Goal: Information Seeking & Learning: Learn about a topic

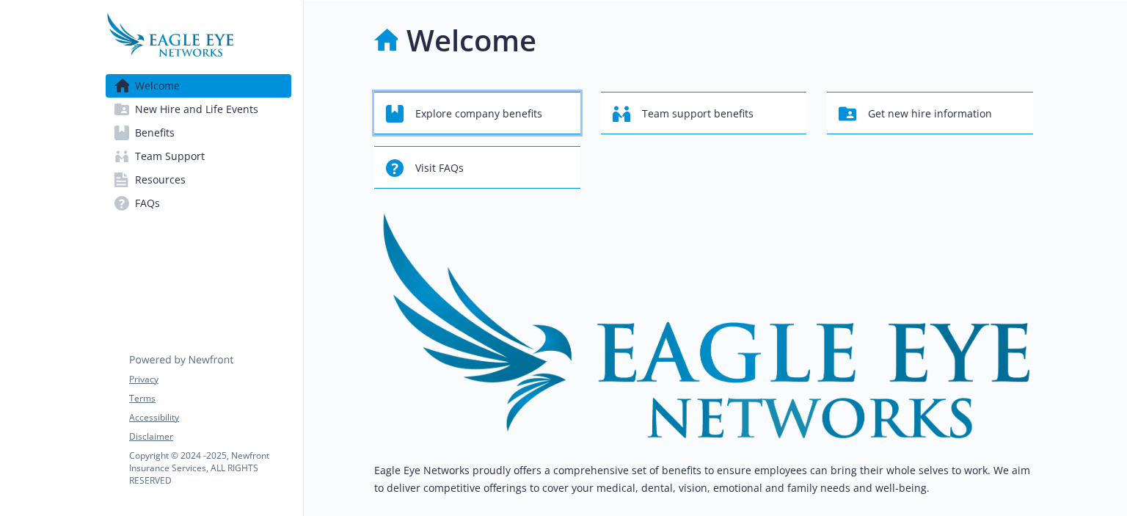
click at [522, 118] on span "Explore company benefits" at bounding box center [478, 114] width 127 height 28
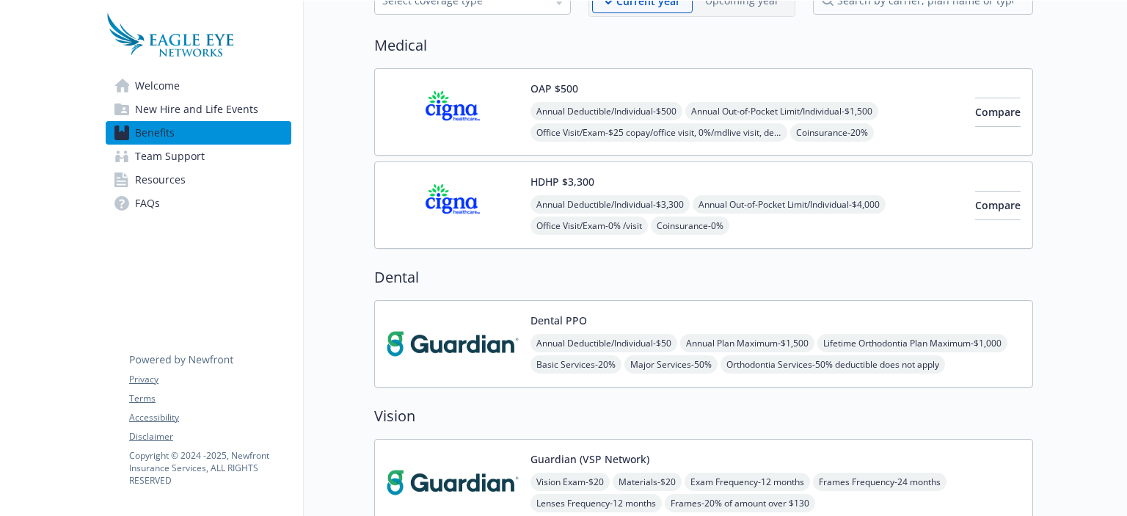
scroll to position [98, 0]
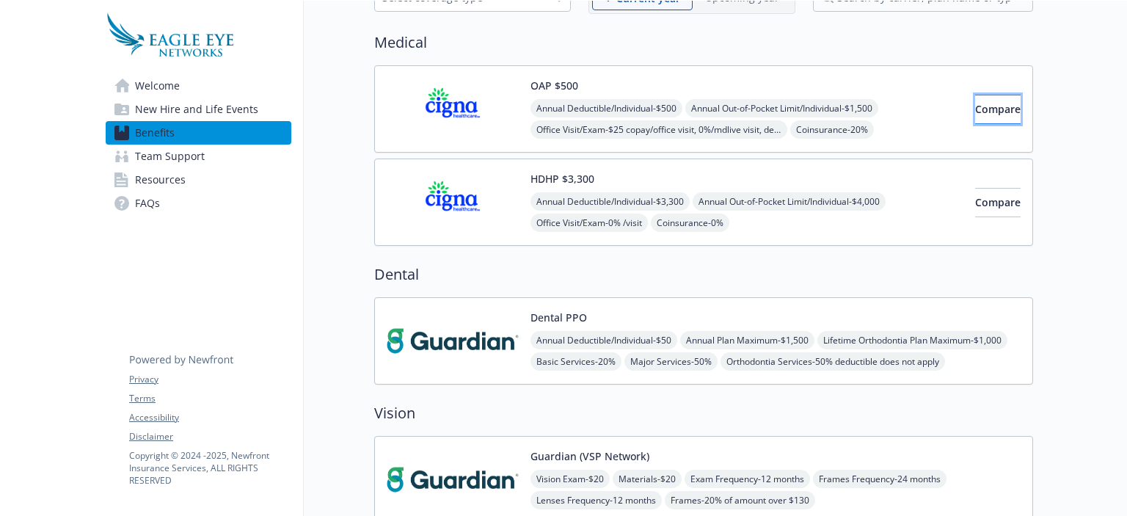
click at [975, 99] on button "Compare" at bounding box center [997, 109] width 45 height 29
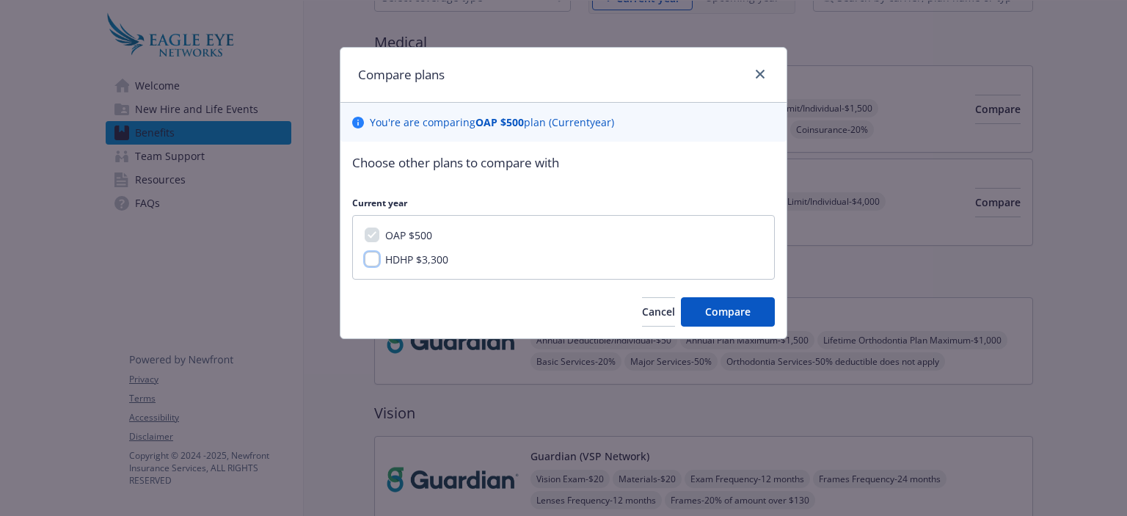
click at [376, 255] on input "HDHP $3,300" at bounding box center [372, 259] width 15 height 15
checkbox input "true"
click at [738, 305] on span "Compare" at bounding box center [727, 311] width 45 height 14
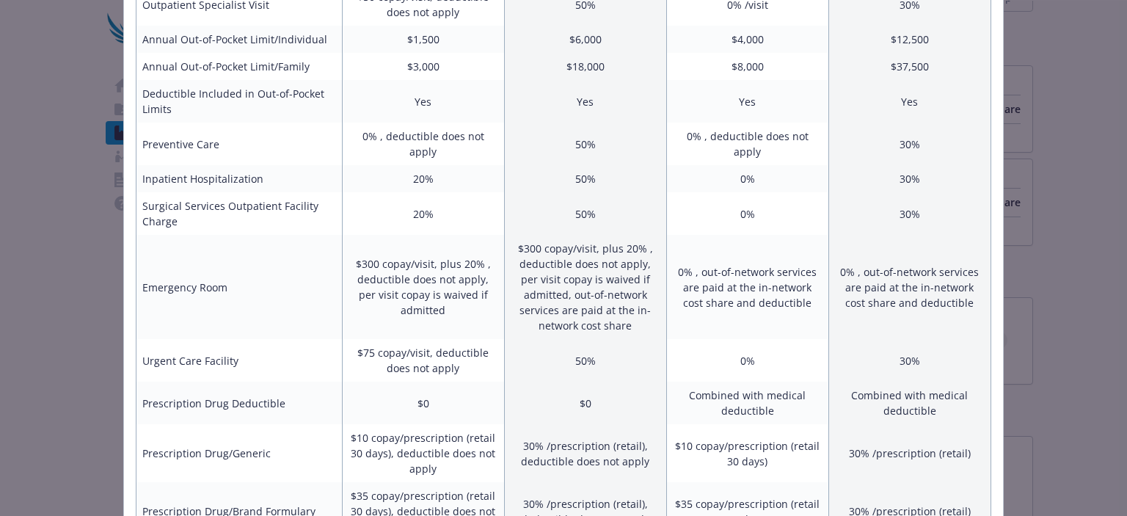
scroll to position [0, 0]
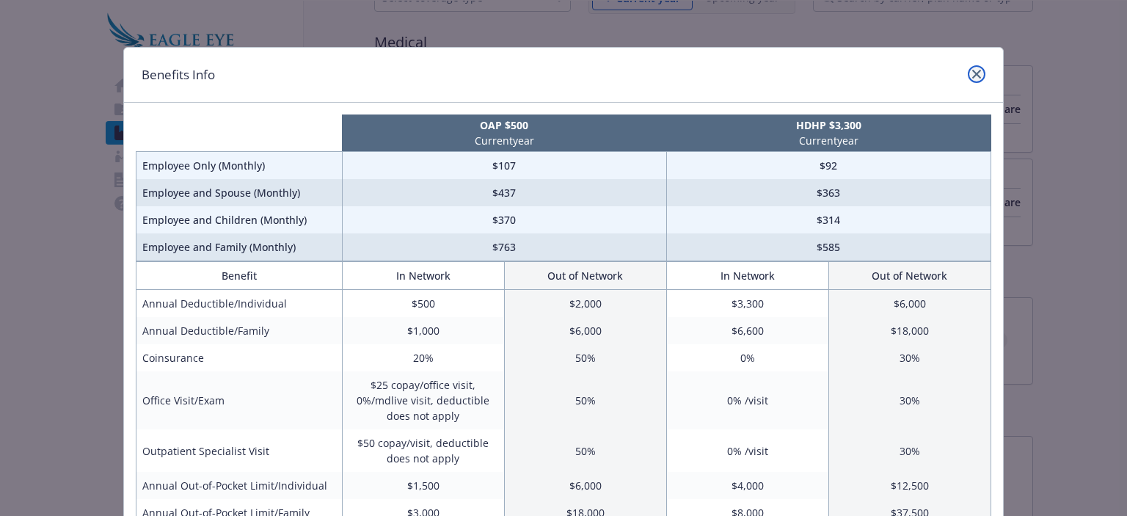
click at [972, 70] on icon "close" at bounding box center [976, 74] width 9 height 9
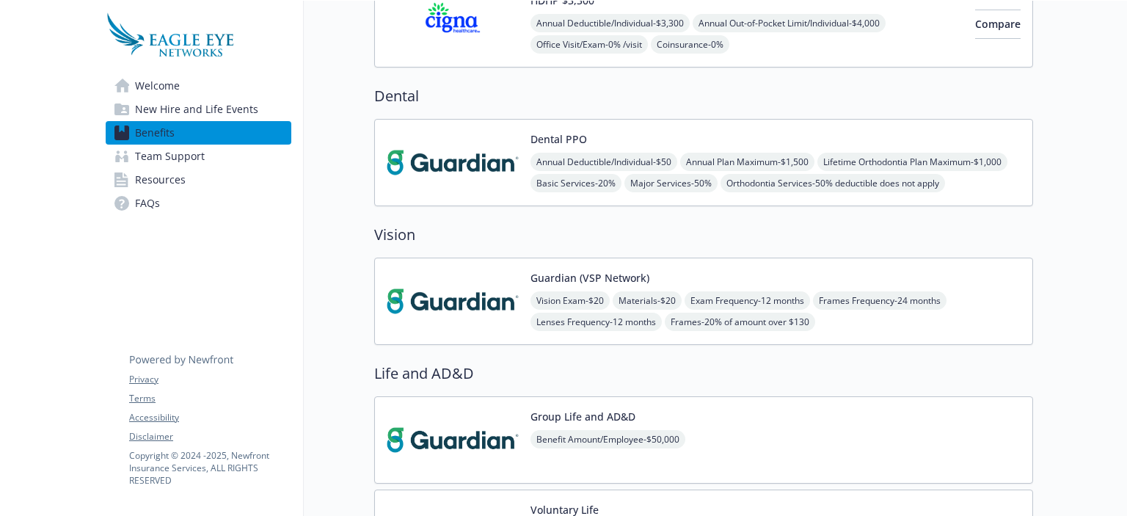
scroll to position [273, 0]
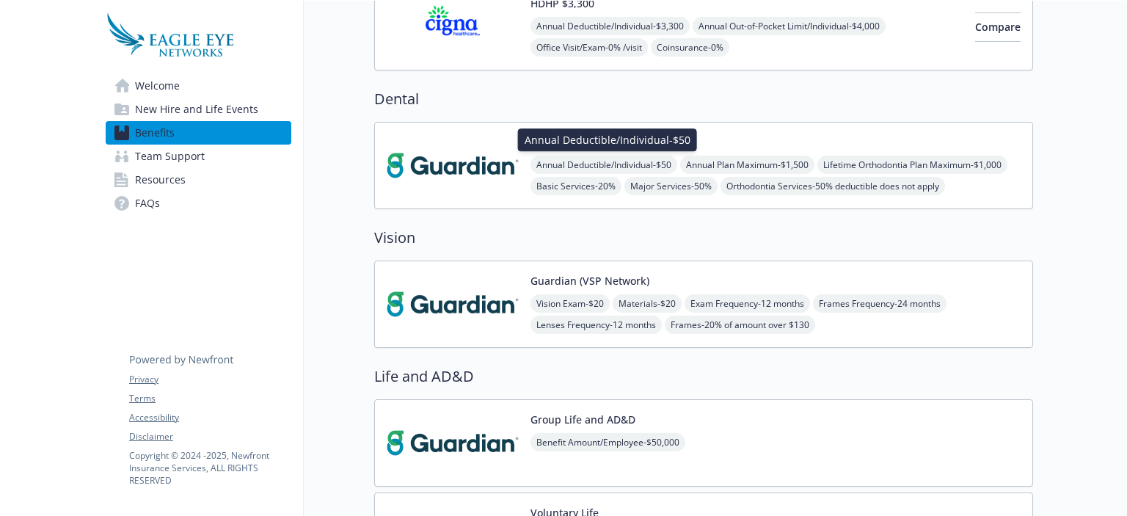
click at [568, 159] on span "Annual Deductible/Individual - $50" at bounding box center [603, 164] width 147 height 18
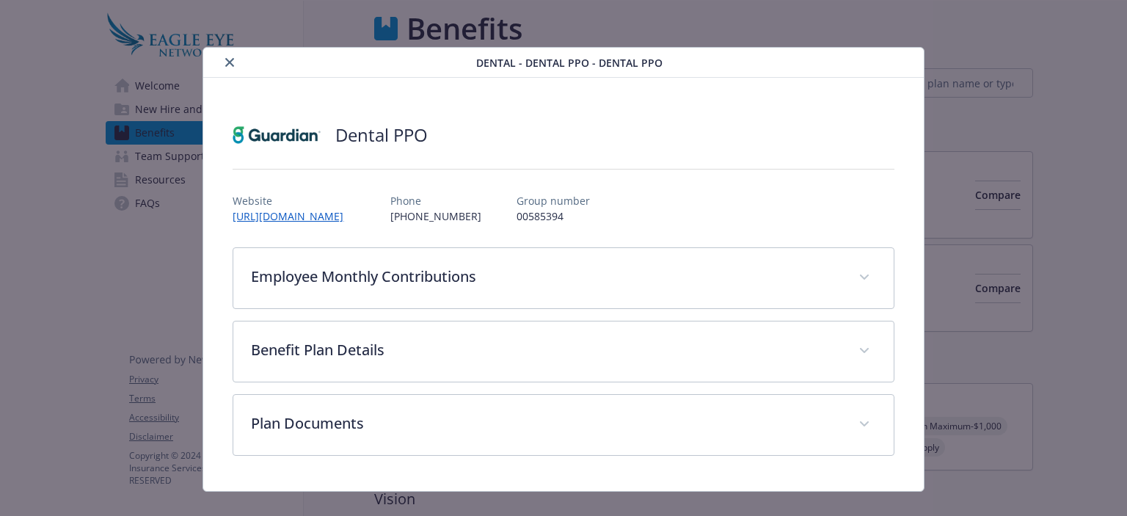
scroll to position [273, 0]
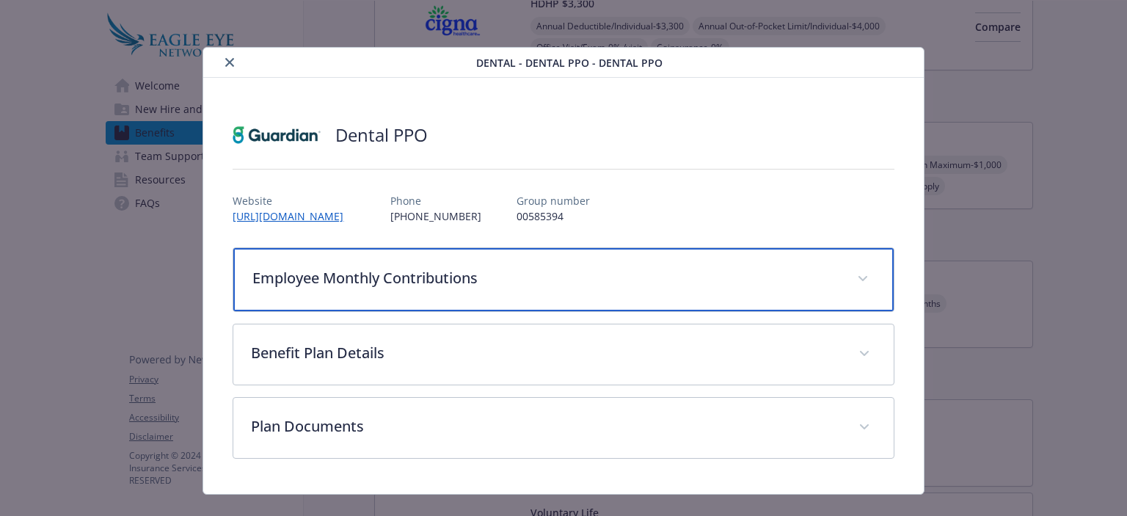
click at [396, 280] on p "Employee Monthly Contributions" at bounding box center [545, 278] width 586 height 22
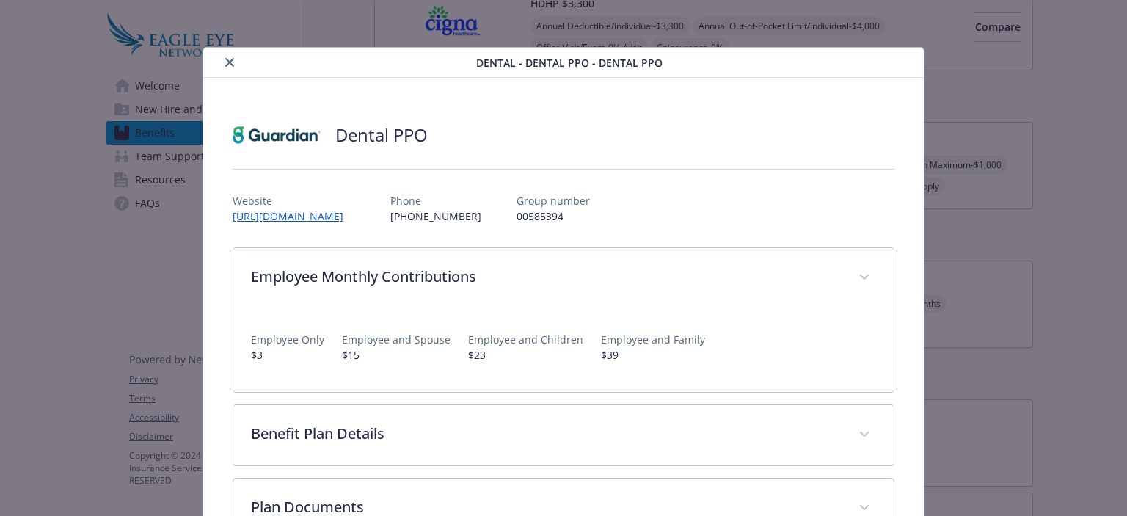
click at [232, 59] on icon "close" at bounding box center [229, 62] width 9 height 9
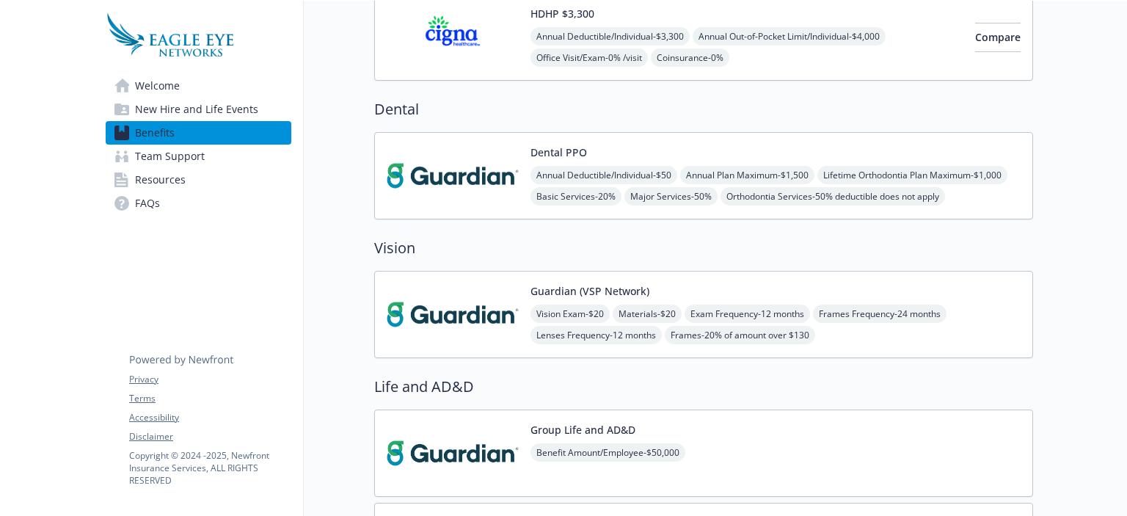
scroll to position [267, 0]
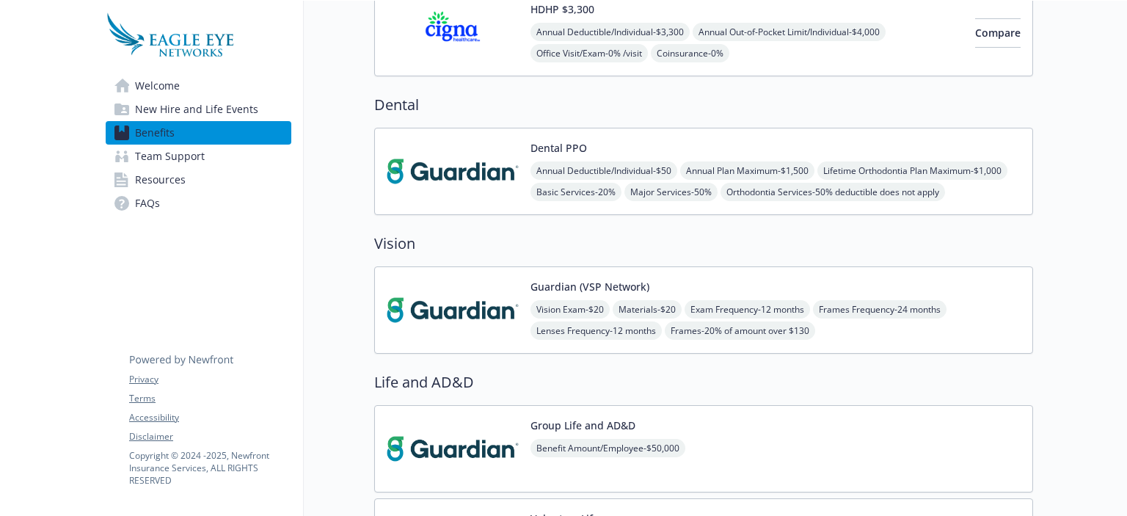
click at [637, 285] on button "Guardian (VSP Network)" at bounding box center [589, 286] width 119 height 15
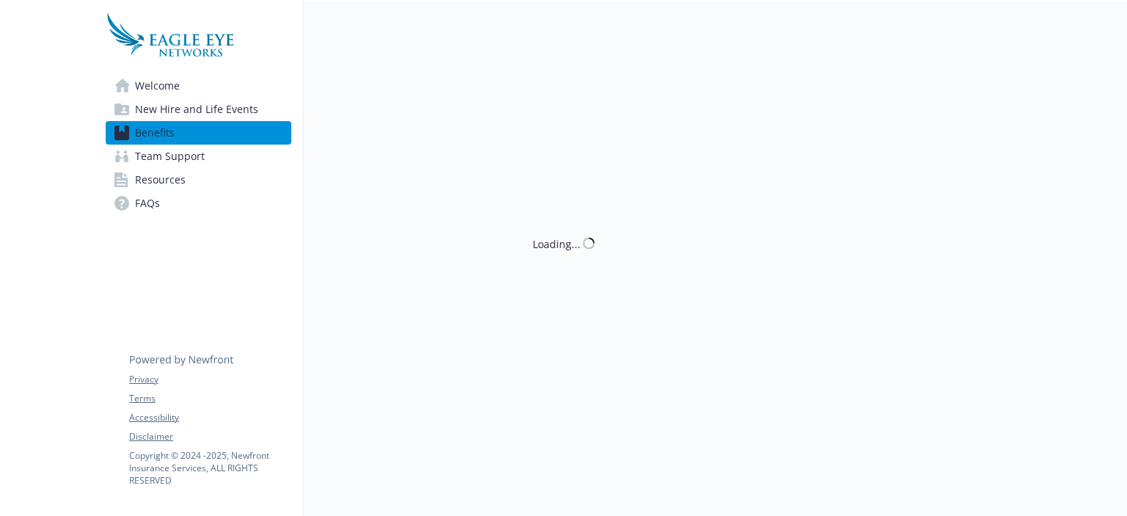
scroll to position [267, 0]
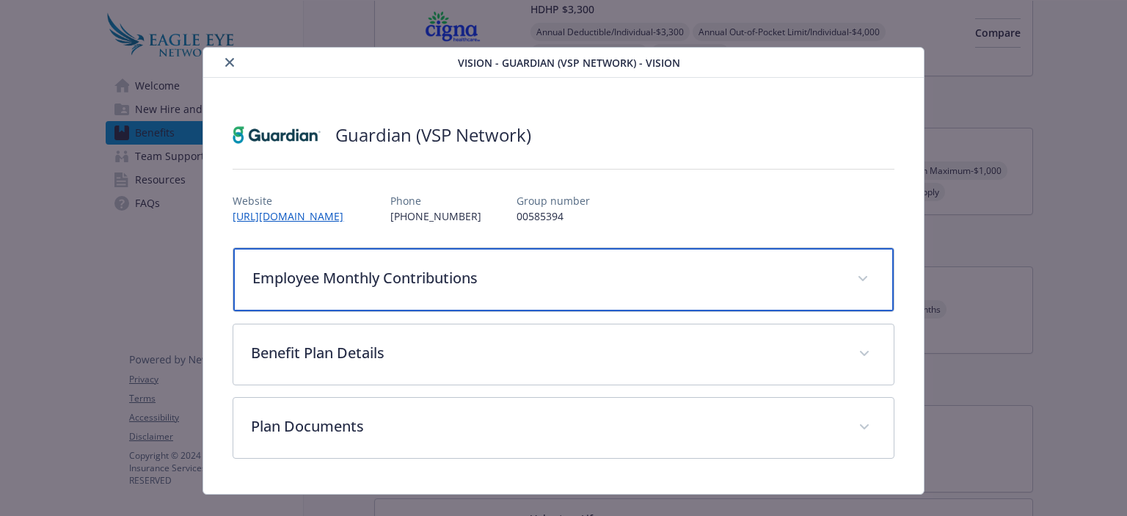
click at [431, 271] on p "Employee Monthly Contributions" at bounding box center [545, 278] width 586 height 22
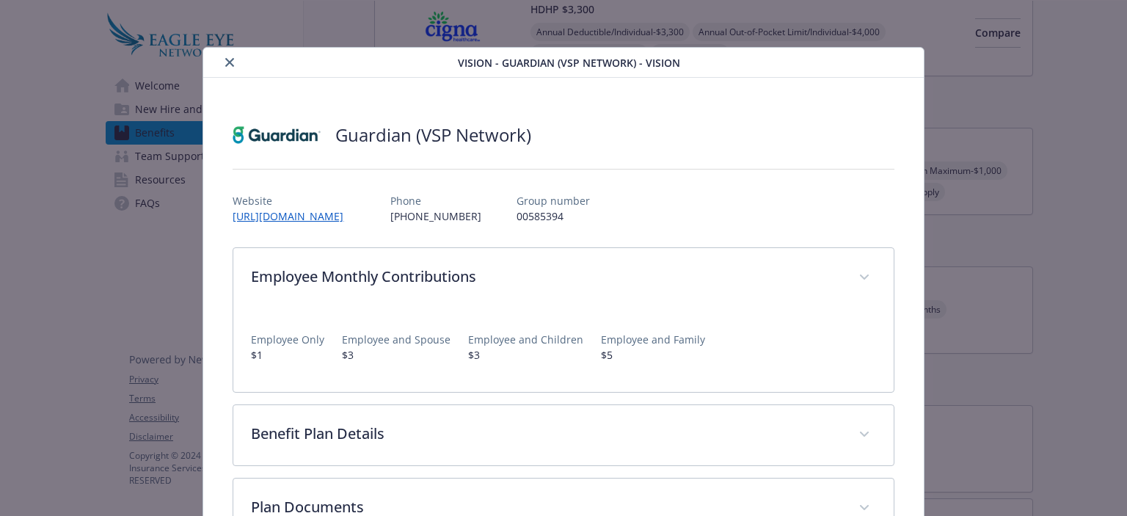
click at [229, 59] on icon "close" at bounding box center [229, 62] width 9 height 9
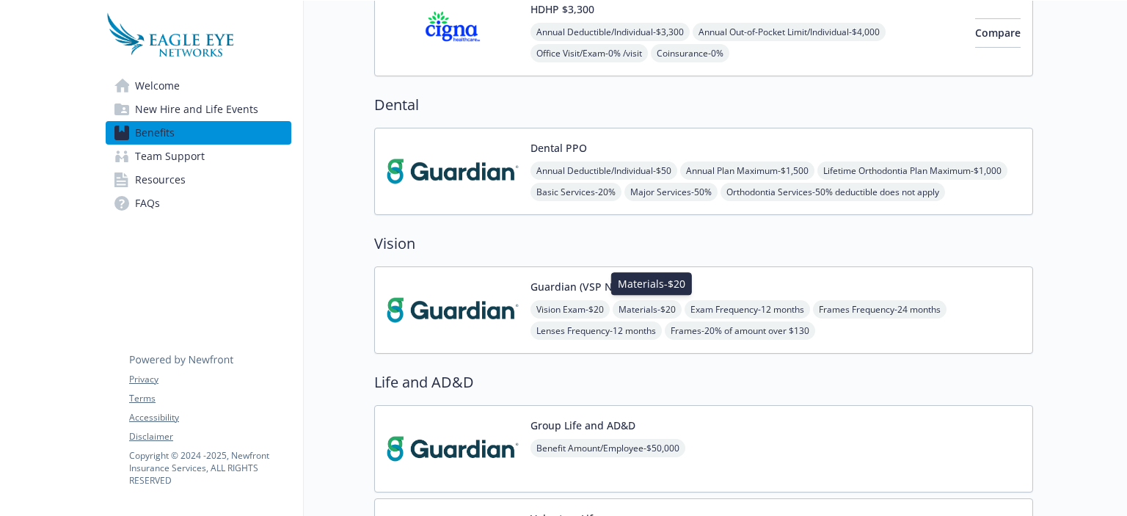
click at [630, 305] on span "Materials - $20" at bounding box center [646, 309] width 69 height 18
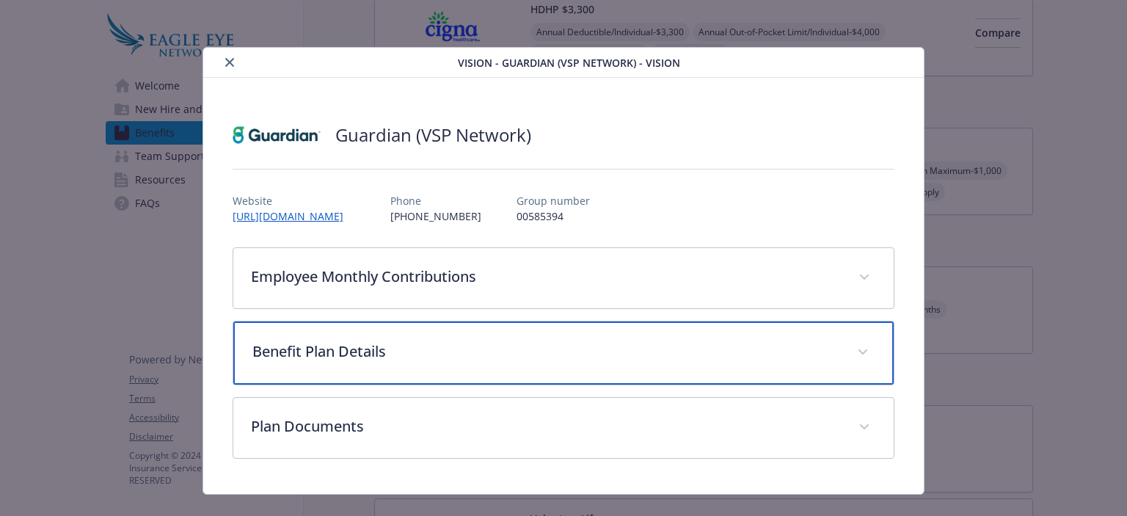
click at [359, 352] on p "Benefit Plan Details" at bounding box center [545, 351] width 586 height 22
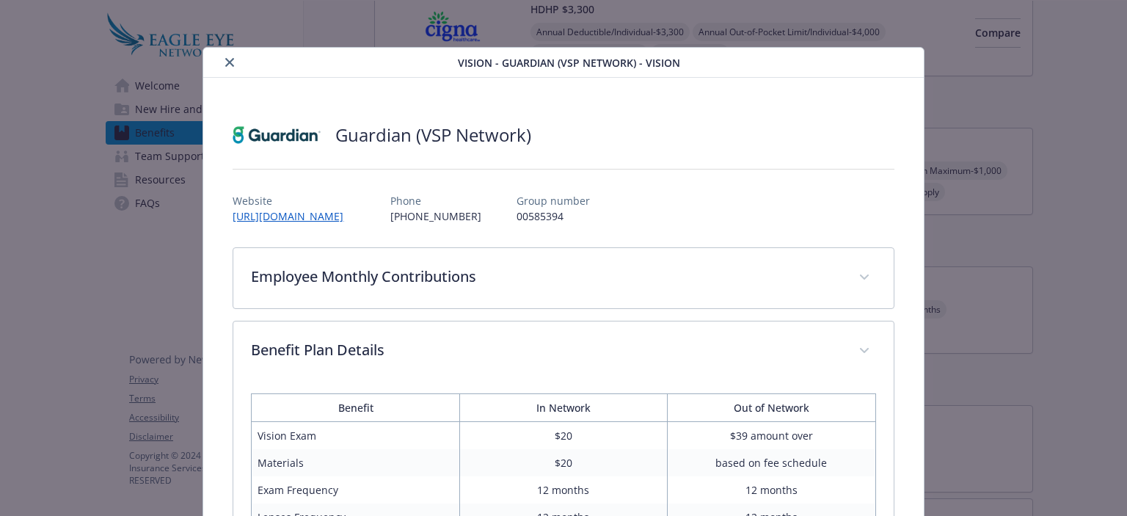
click at [226, 62] on icon "close" at bounding box center [229, 62] width 9 height 9
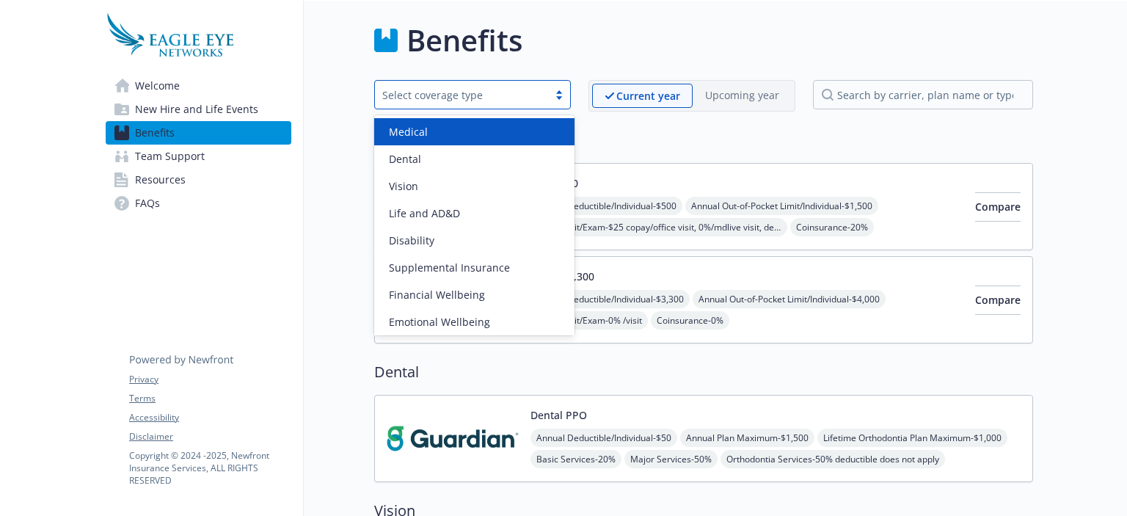
drag, startPoint x: 564, startPoint y: 99, endPoint x: 580, endPoint y: 87, distance: 20.0
click at [580, 87] on div "option Medical focused, 1 of 8. 8 results available. Use Up and Down to choose …" at bounding box center [703, 96] width 659 height 32
click at [672, 141] on h2 "Medical" at bounding box center [703, 140] width 659 height 22
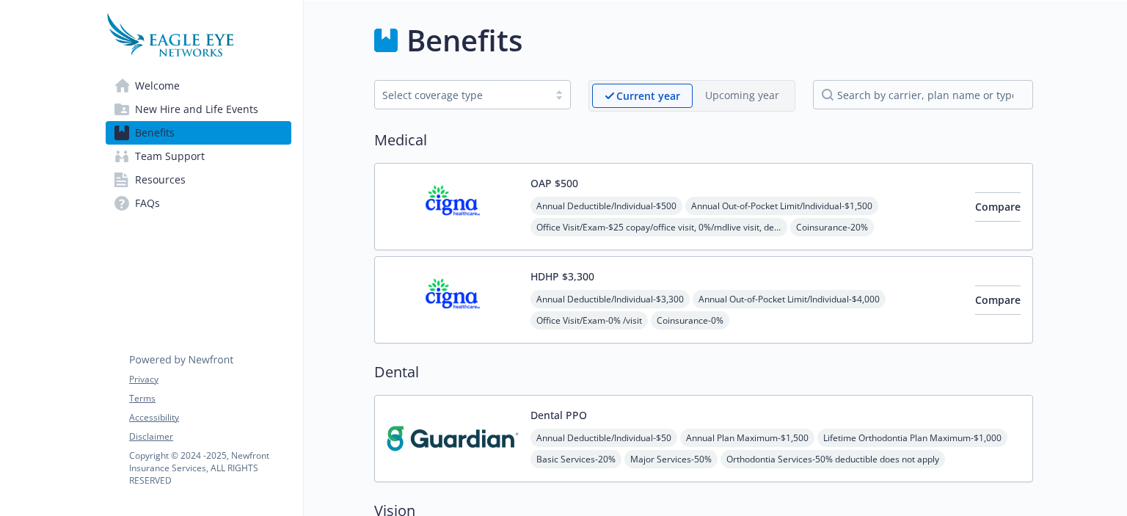
click at [725, 172] on div "OAP $500 Annual Deductible/Individual - $500 Annual Out-of-Pocket Limit/Individ…" at bounding box center [703, 206] width 659 height 87
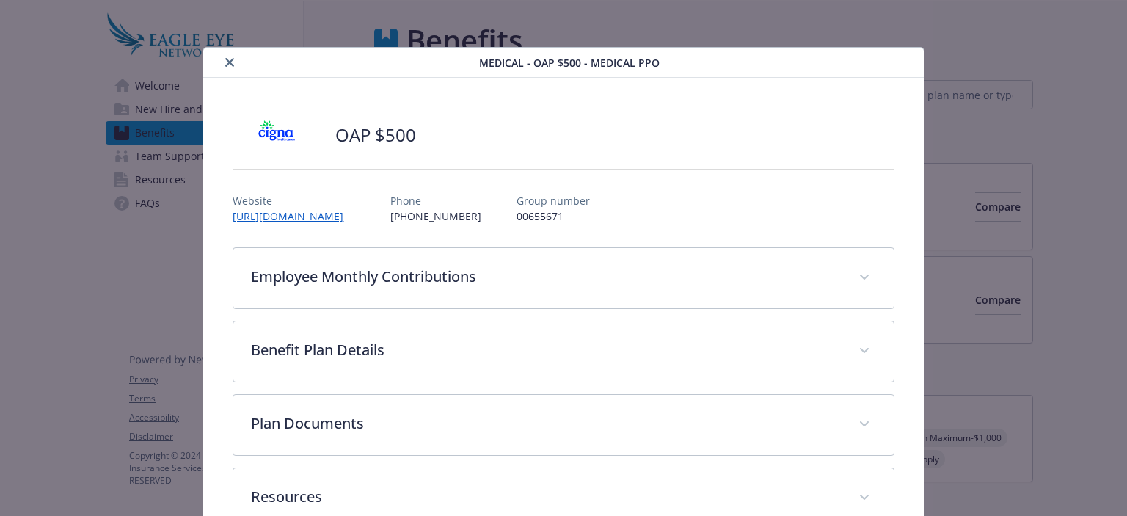
scroll to position [43, 0]
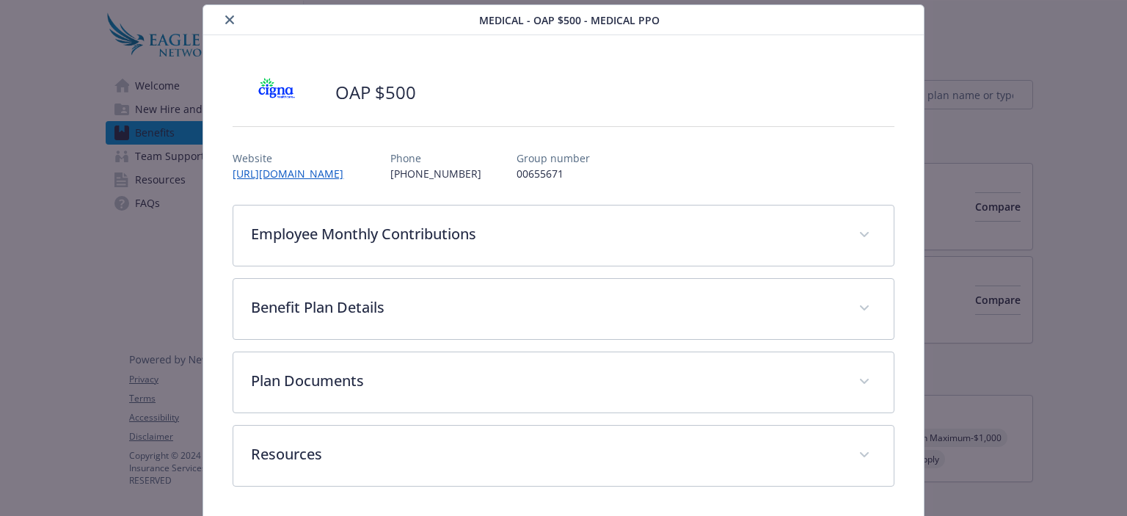
click at [233, 20] on button "close" at bounding box center [230, 20] width 18 height 18
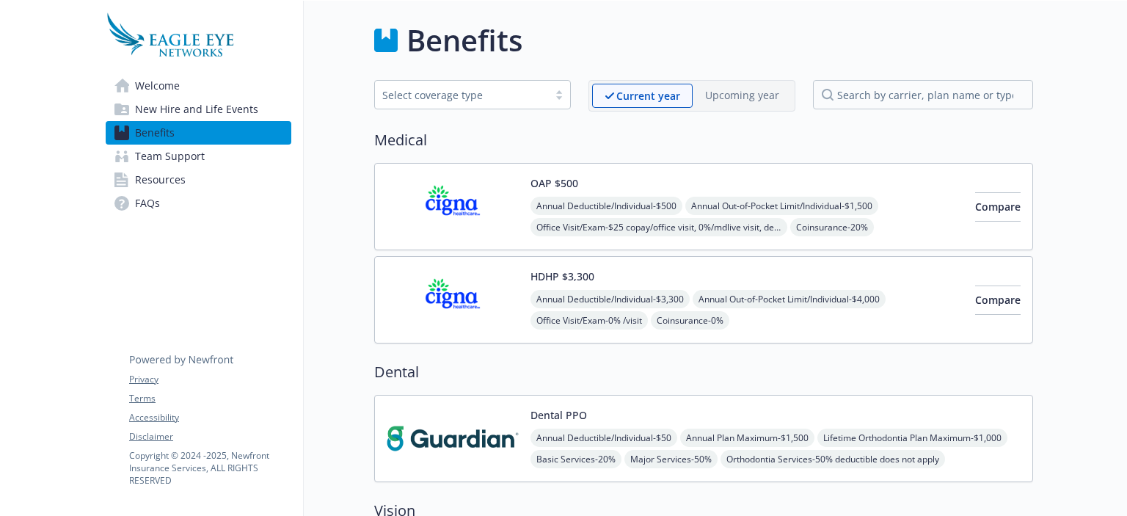
click at [975, 225] on div "Compare" at bounding box center [997, 206] width 45 height 62
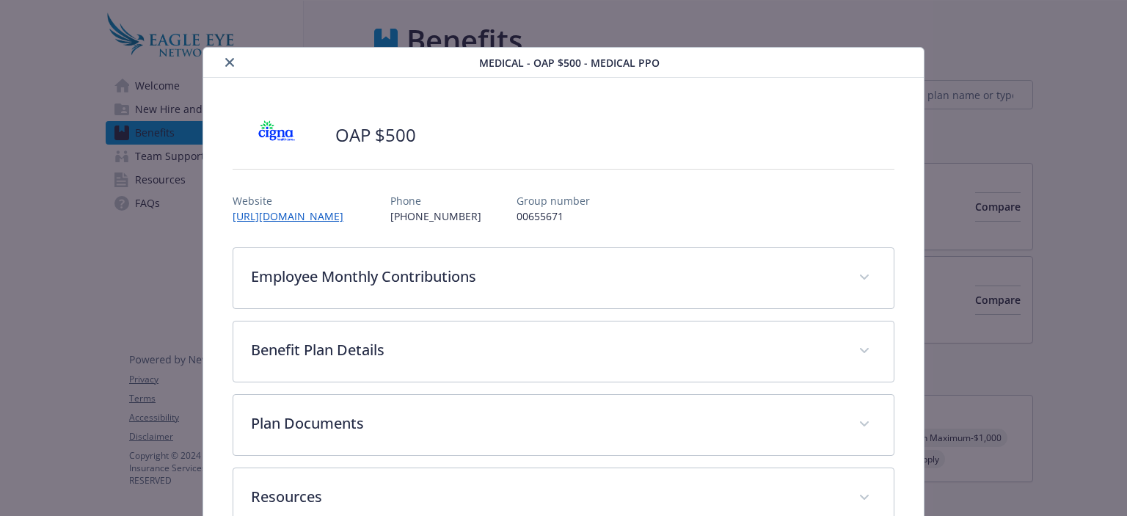
scroll to position [43, 0]
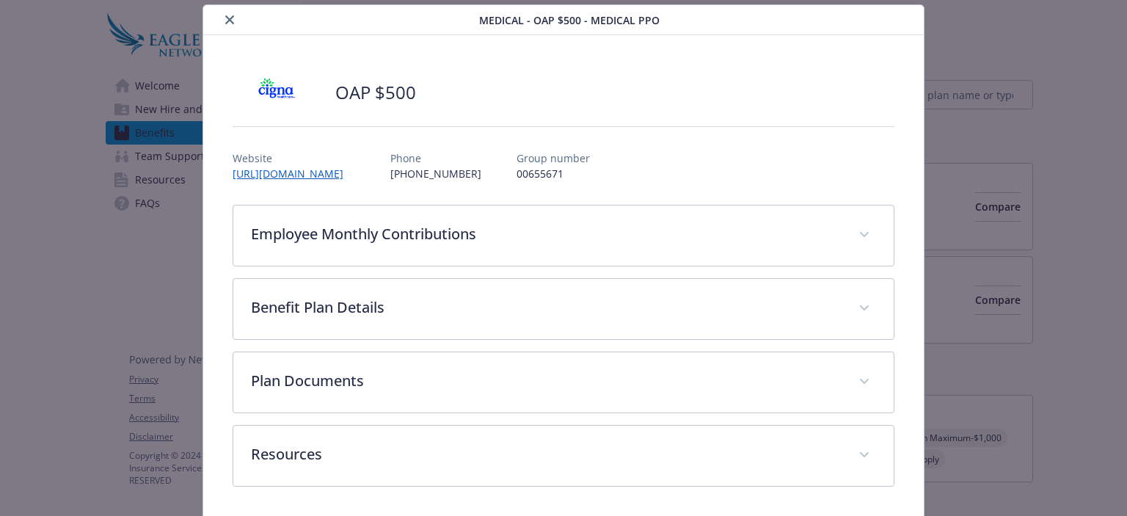
click at [233, 26] on div "details for plan Medical - OAP $500 - Medical PPO" at bounding box center [344, 20] width 270 height 18
click at [225, 19] on icon "close" at bounding box center [229, 19] width 9 height 9
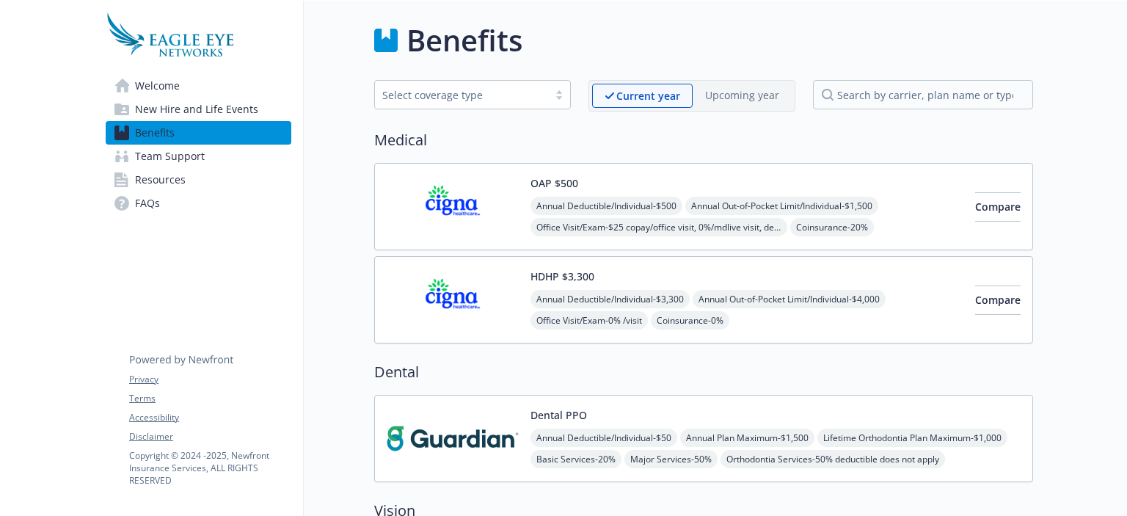
click at [665, 180] on div "OAP $500 Annual Deductible/Individual - $500 Annual Out-of-Pocket Limit/Individ…" at bounding box center [746, 206] width 433 height 62
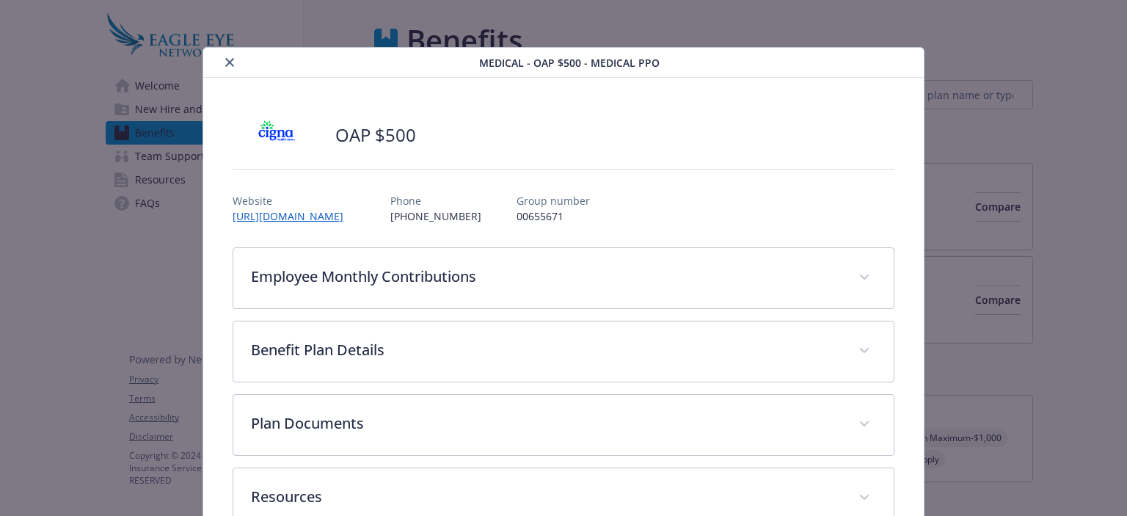
scroll to position [43, 0]
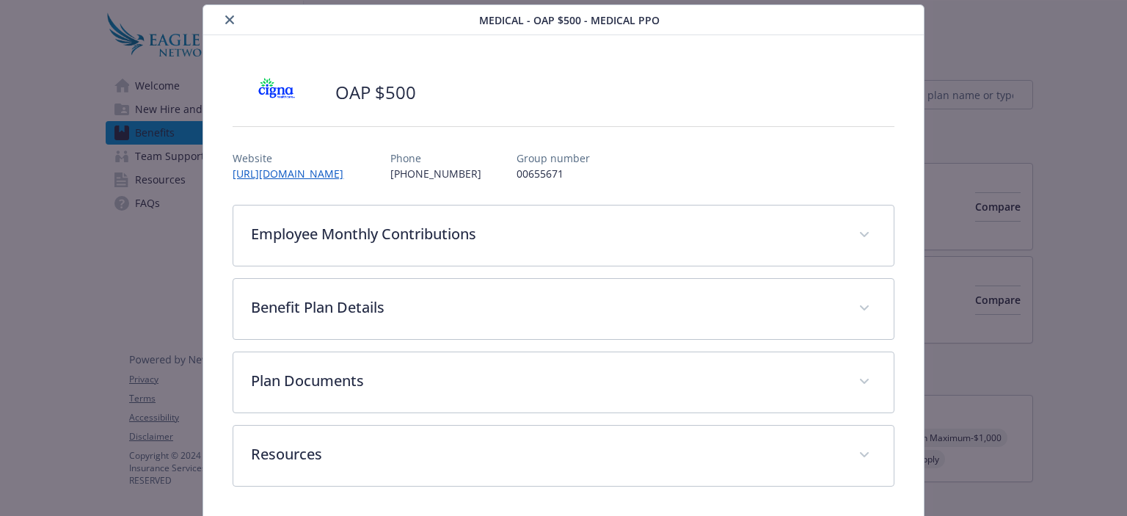
click at [665, 180] on div "OAP $500 Website [URL][DOMAIN_NAME] Phone [PHONE_NUMBER] Group number 00655671 …" at bounding box center [563, 278] width 661 height 416
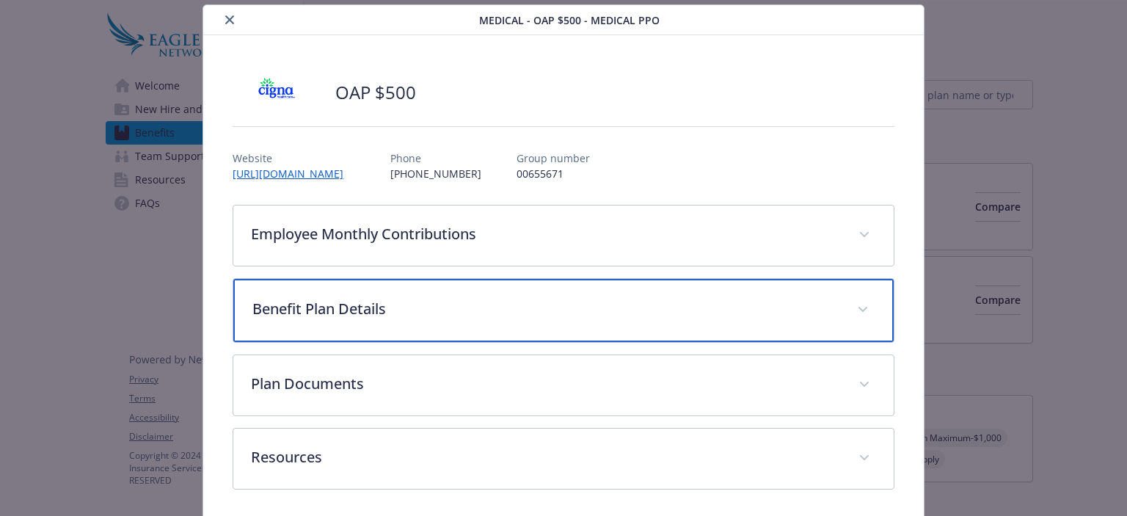
click at [359, 299] on p "Benefit Plan Details" at bounding box center [545, 309] width 586 height 22
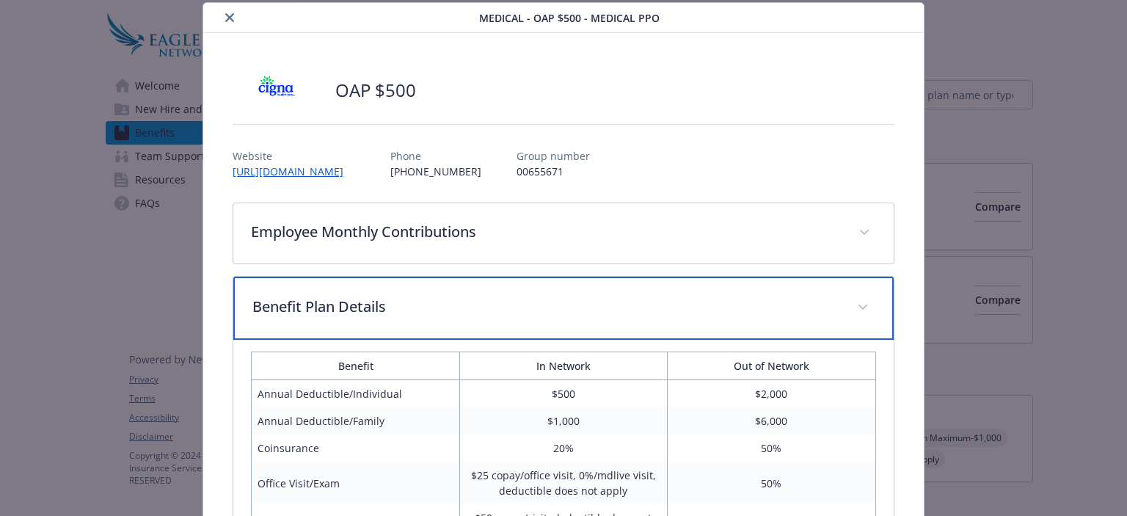
scroll to position [39, 0]
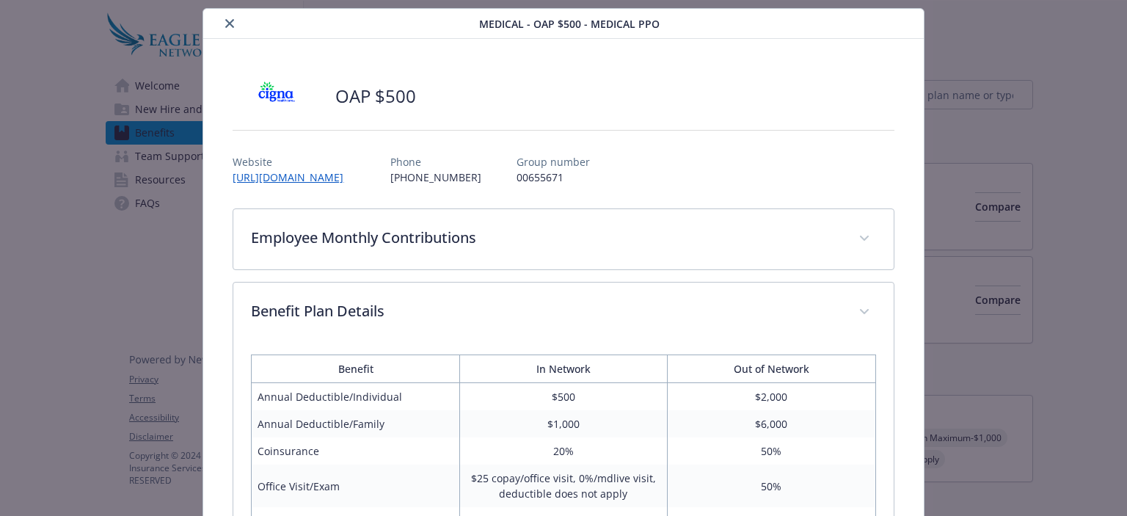
click at [228, 21] on icon "close" at bounding box center [229, 23] width 9 height 9
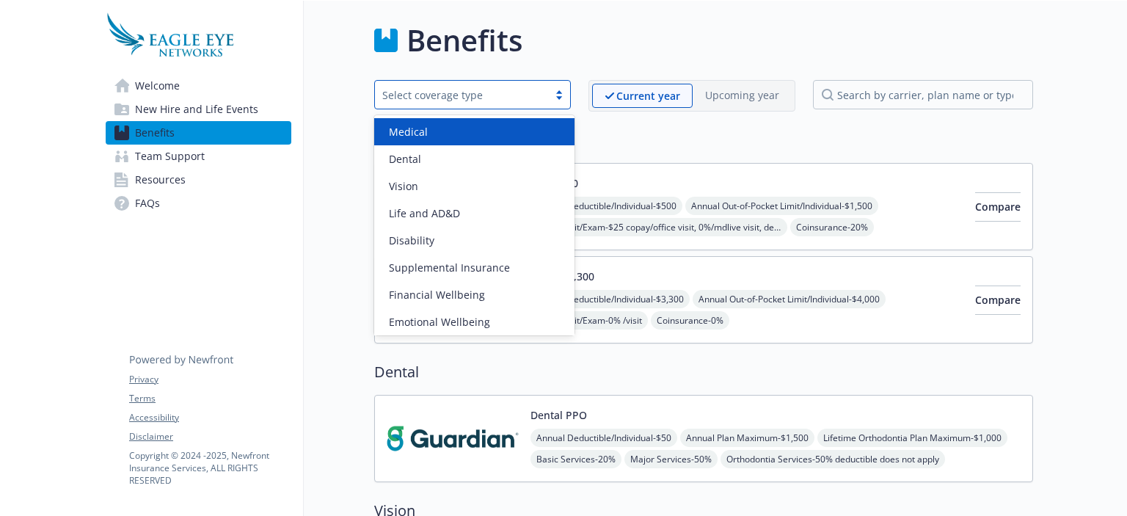
click at [562, 98] on div at bounding box center [559, 95] width 22 height 12
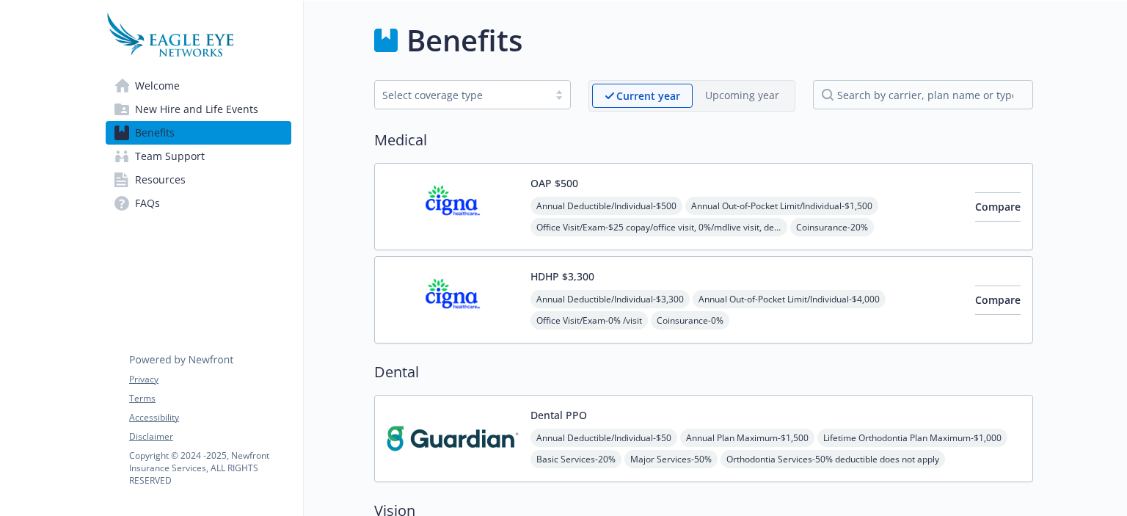
click at [624, 135] on h2 "Medical" at bounding box center [703, 140] width 659 height 22
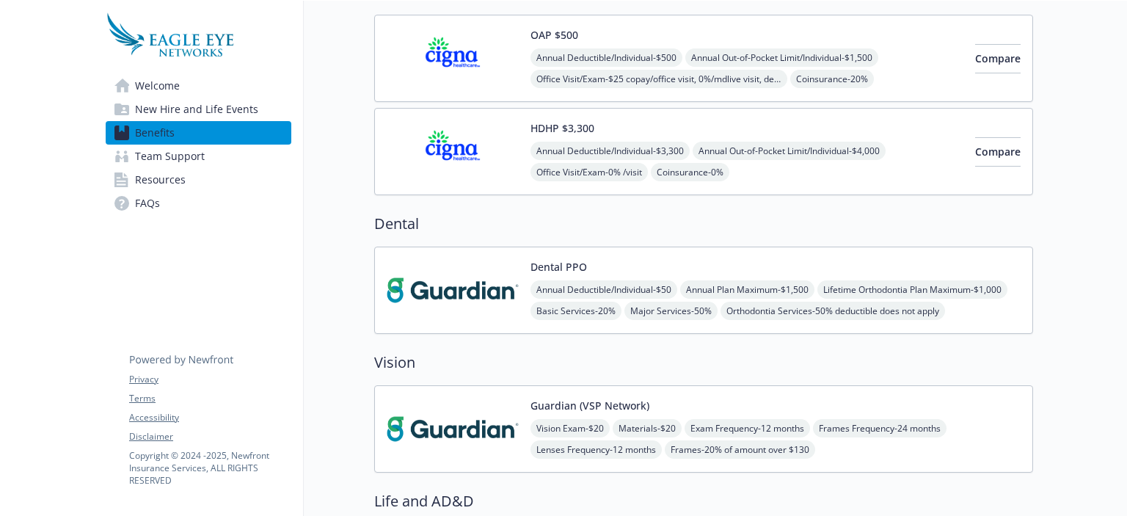
scroll to position [175, 0]
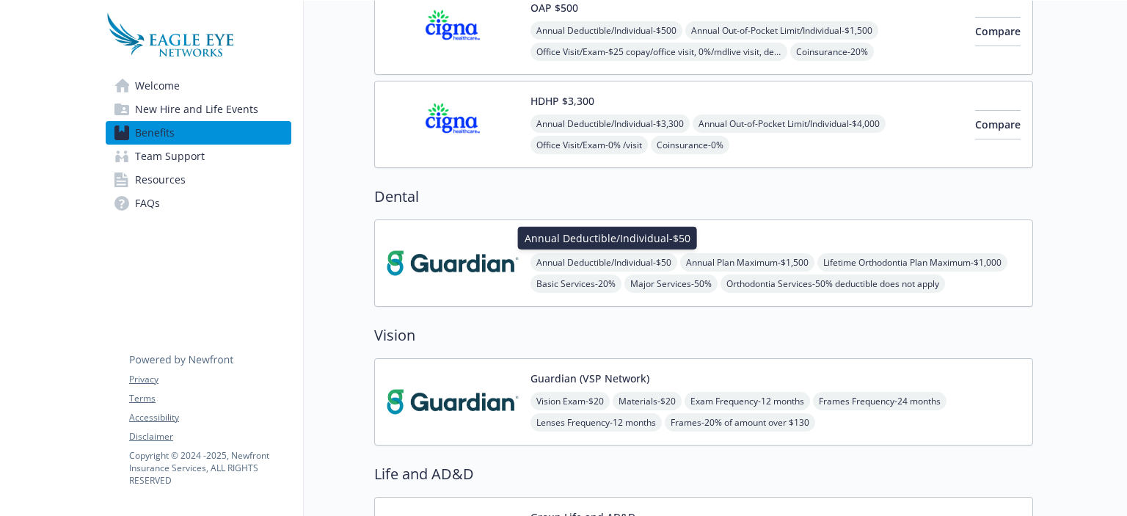
click at [588, 255] on span "Annual Deductible/Individual - $50" at bounding box center [603, 262] width 147 height 18
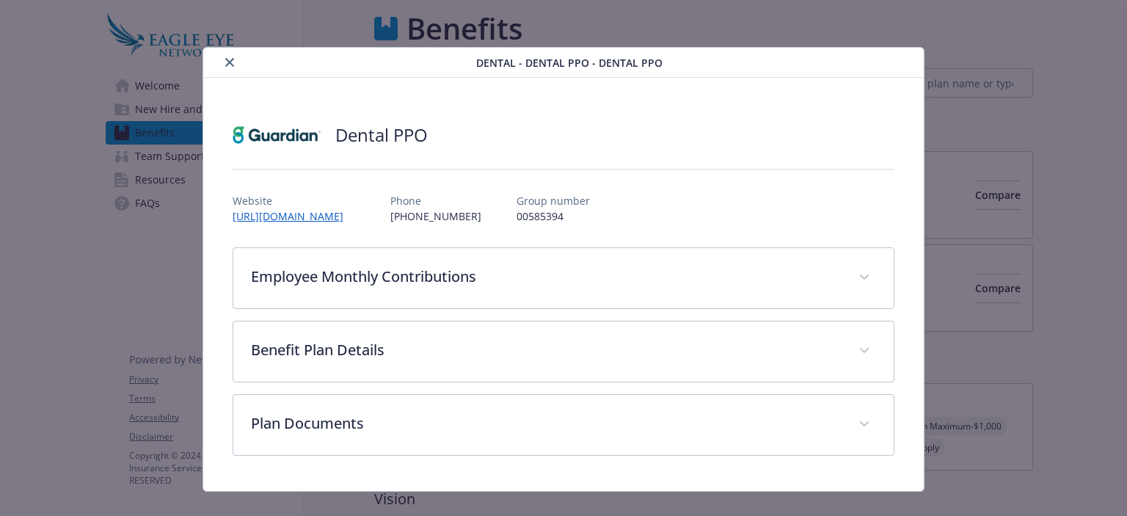
scroll to position [175, 0]
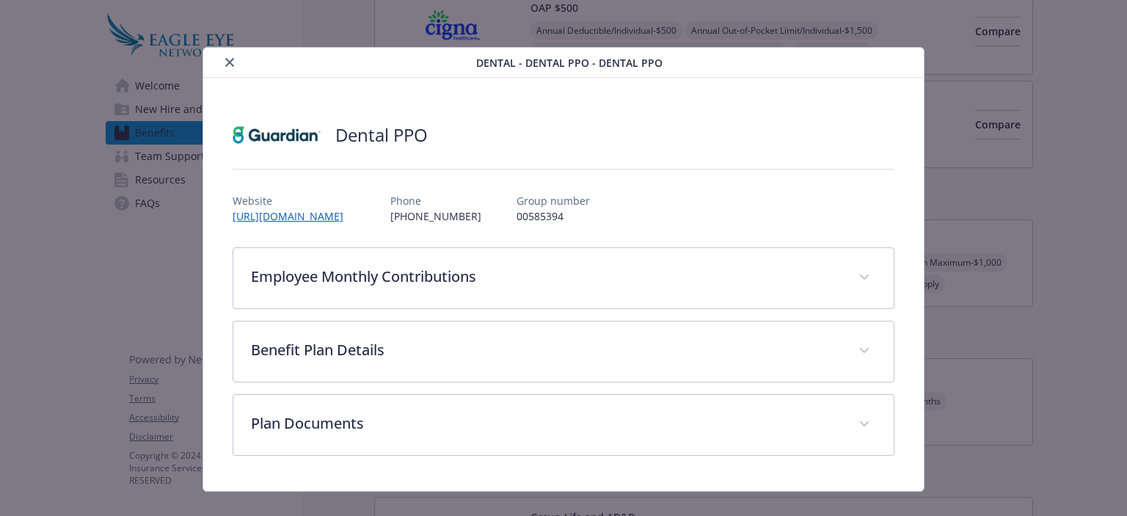
click at [230, 60] on icon "close" at bounding box center [229, 62] width 9 height 9
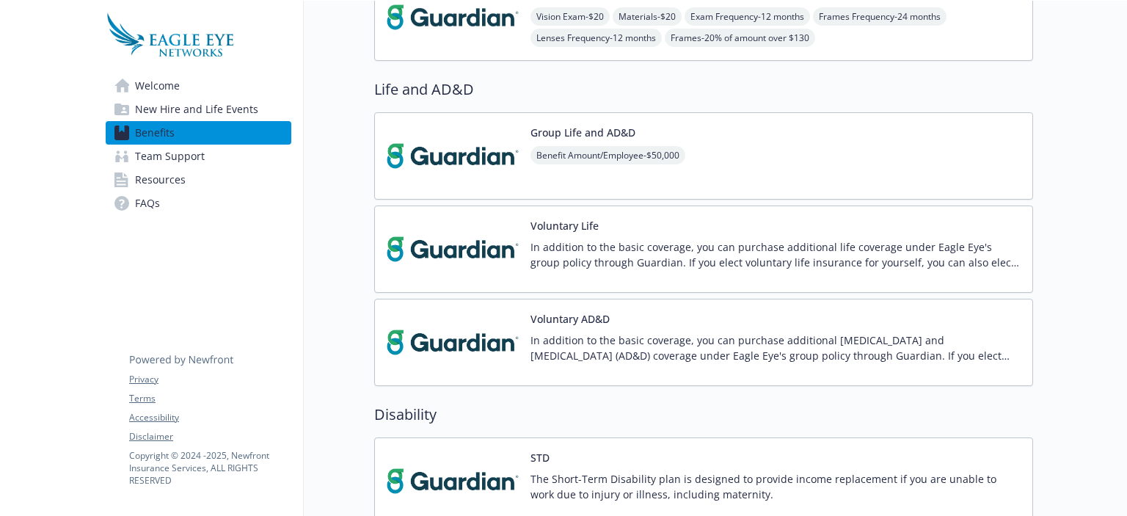
scroll to position [562, 0]
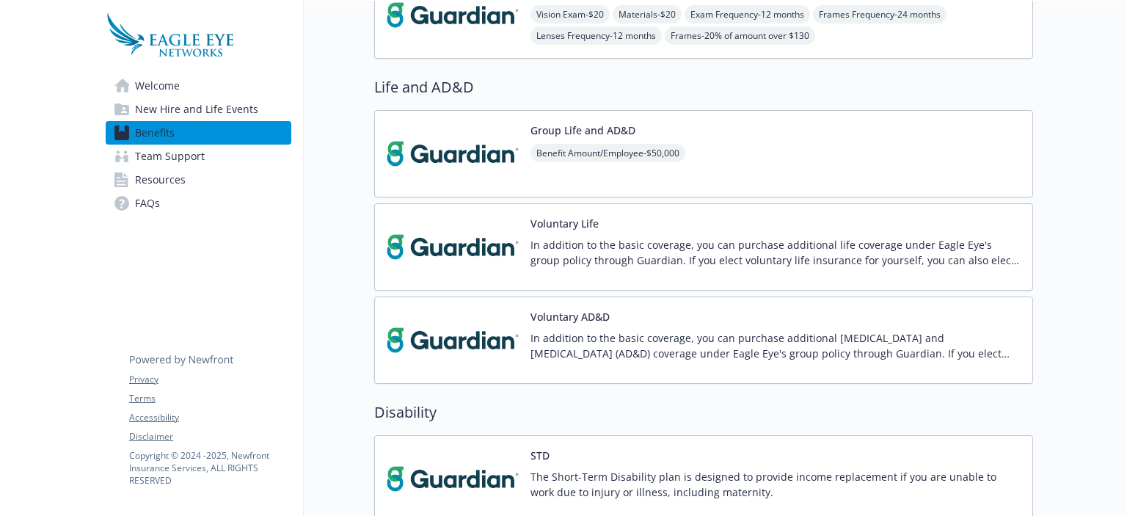
click at [563, 133] on button "Group Life and AD&D" at bounding box center [582, 129] width 105 height 15
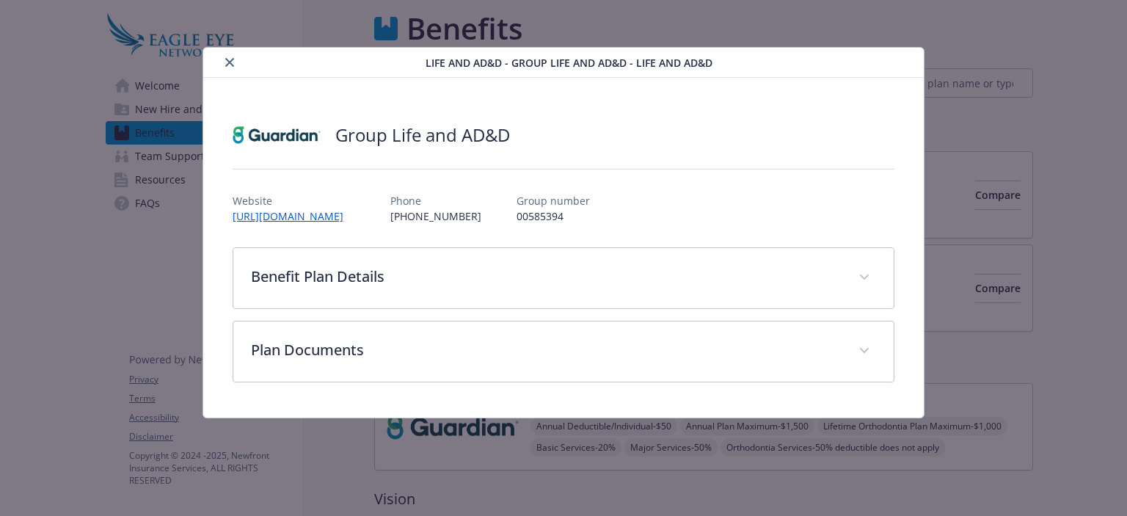
scroll to position [562, 0]
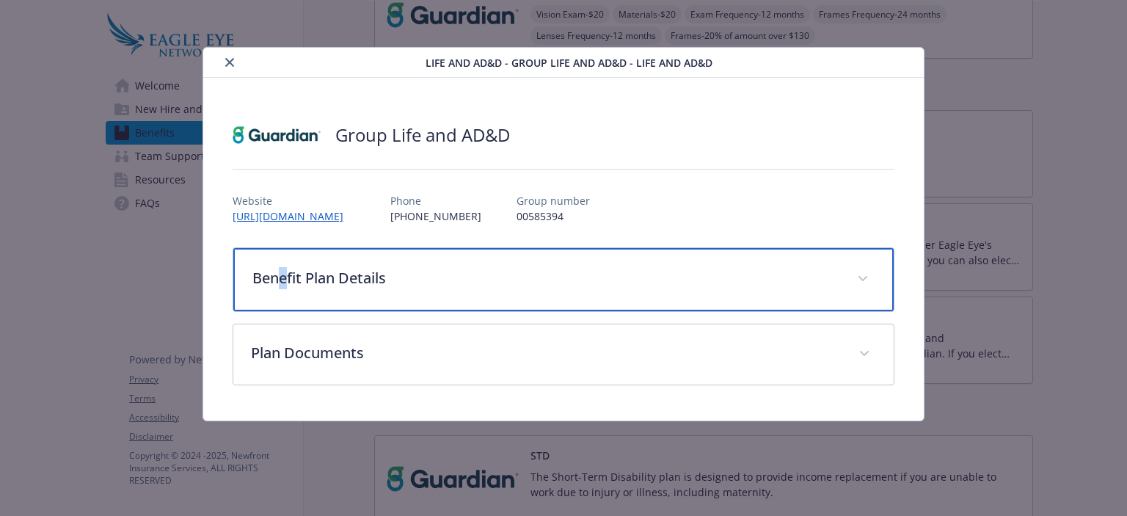
drag, startPoint x: 299, startPoint y: 286, endPoint x: 283, endPoint y: 270, distance: 22.3
click at [283, 270] on p "Benefit Plan Details" at bounding box center [545, 278] width 586 height 22
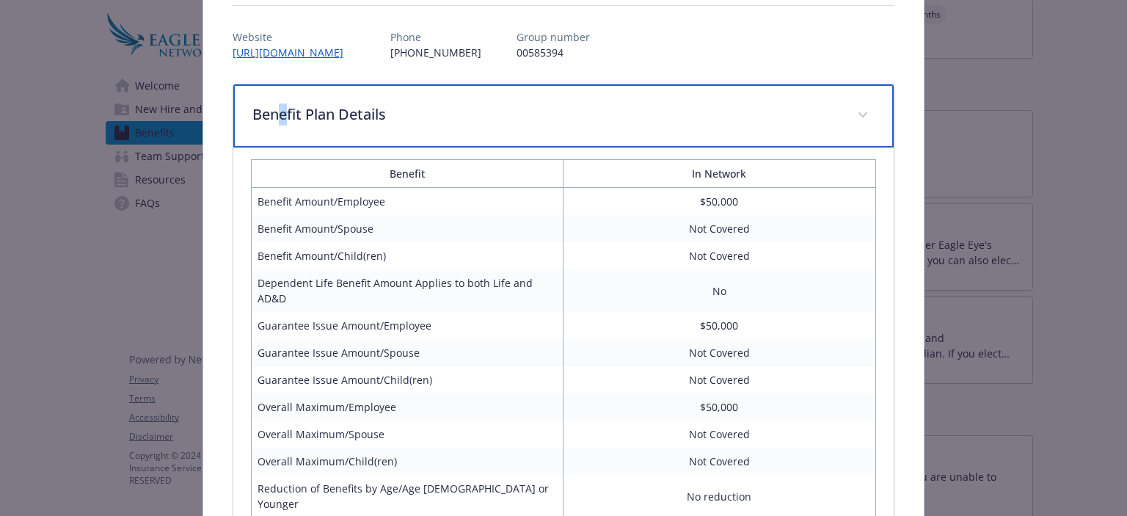
scroll to position [0, 0]
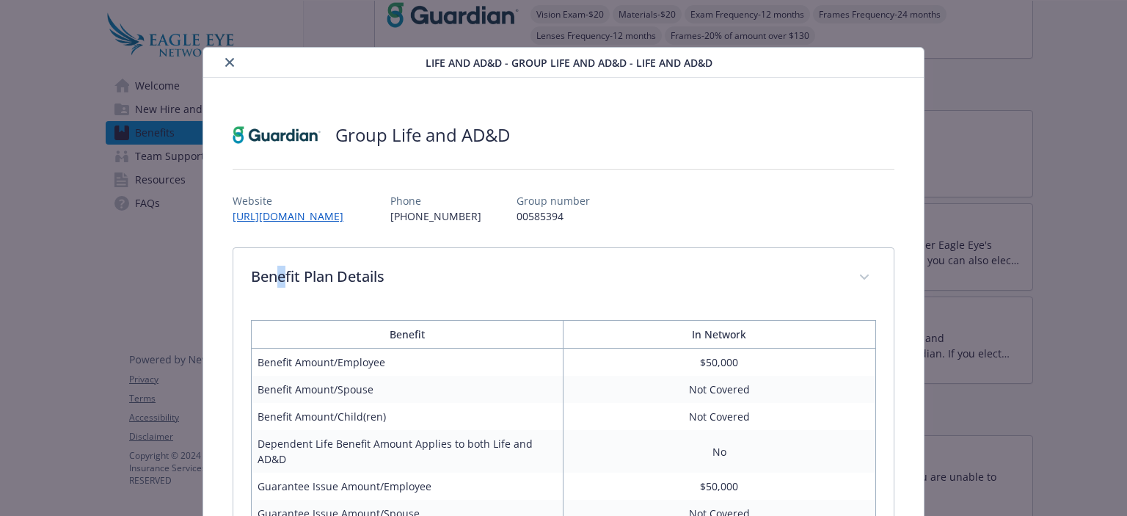
click at [225, 61] on icon "close" at bounding box center [229, 62] width 9 height 9
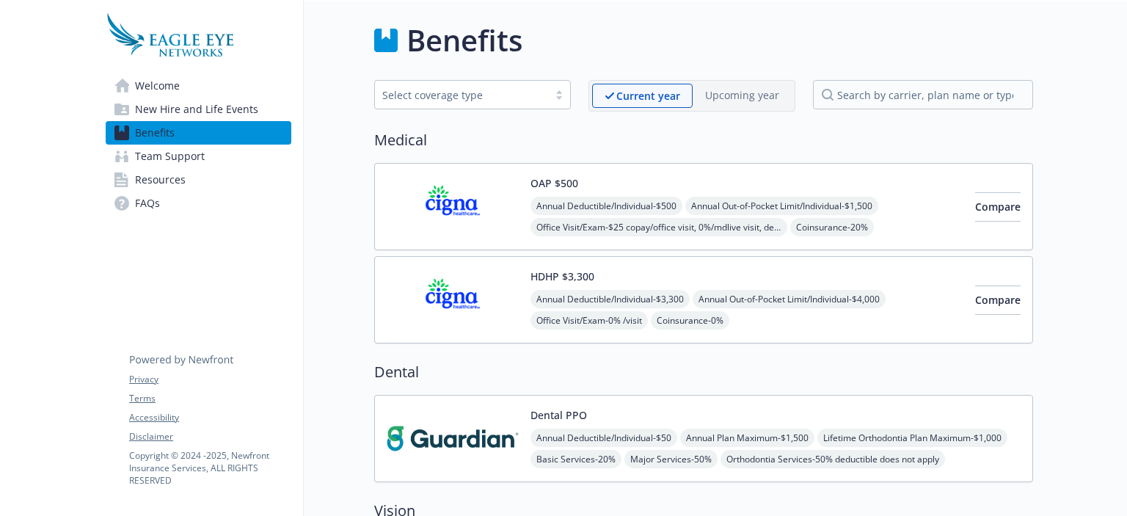
drag, startPoint x: 1114, startPoint y: 59, endPoint x: 1125, endPoint y: 61, distance: 11.2
click at [1125, 61] on div "Skip to main content Welcome New Hire and Life Events Benefits Team Support Res…" at bounding box center [563, 258] width 1127 height 515
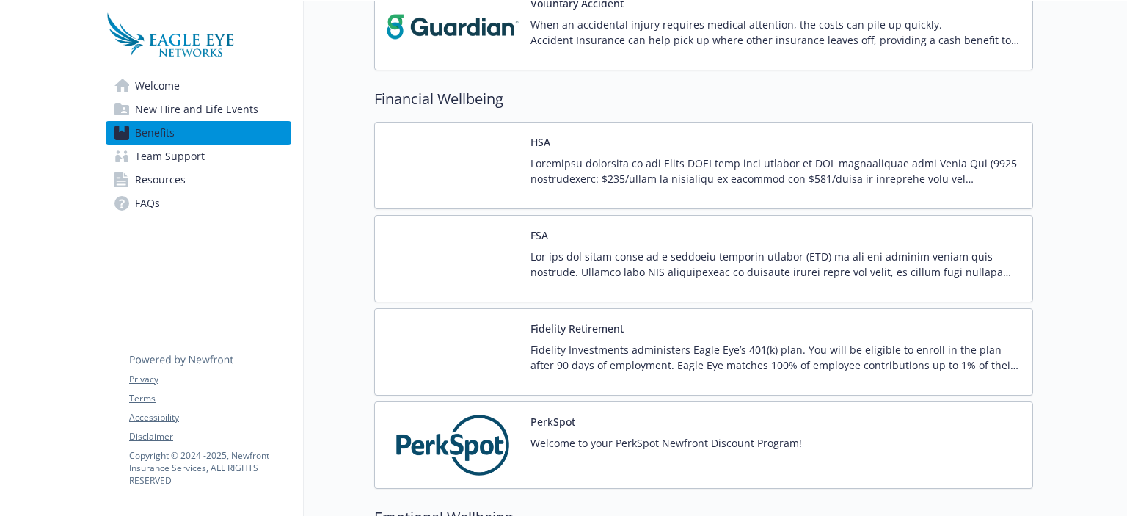
scroll to position [1265, 0]
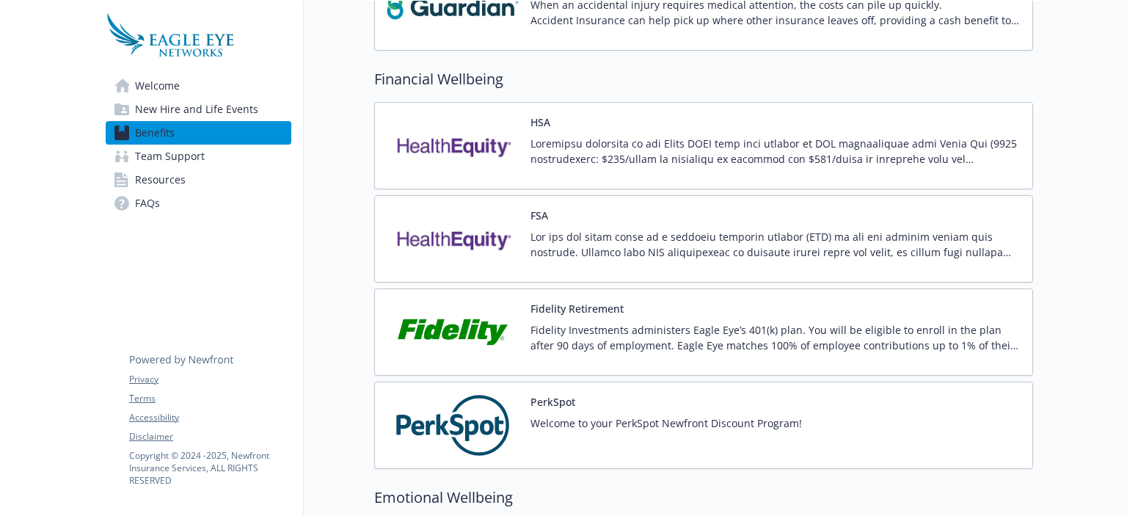
click at [807, 348] on div "Fidelity Investments administers Eagle Eye’s 401(k) plan. You will be eligible …" at bounding box center [775, 342] width 490 height 41
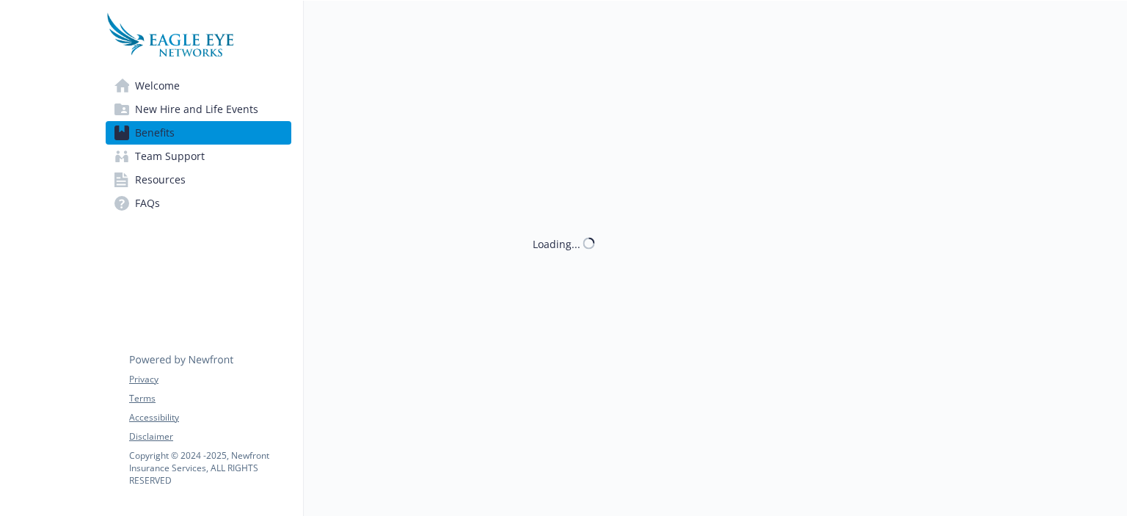
scroll to position [1265, 0]
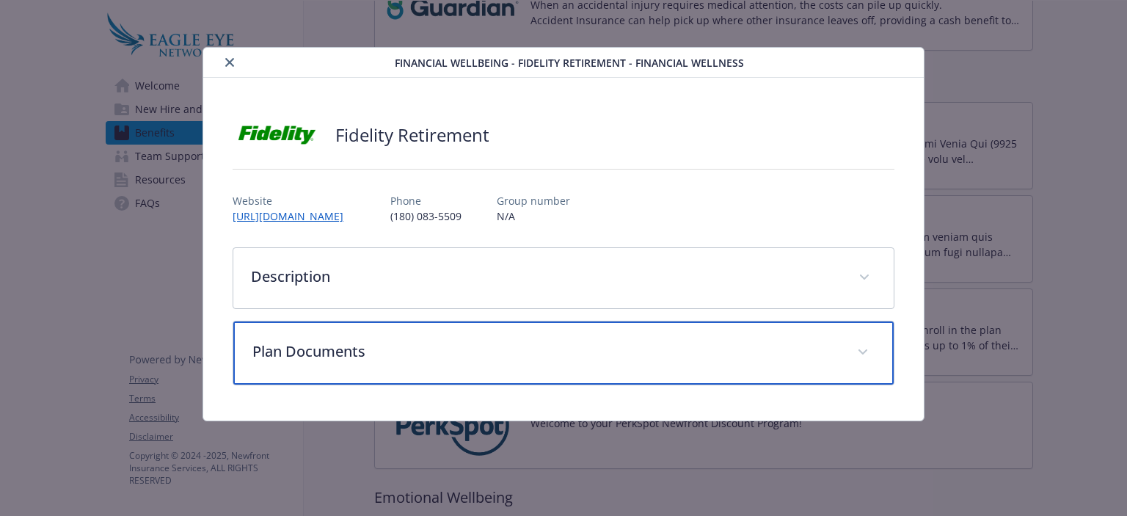
click at [302, 358] on p "Plan Documents" at bounding box center [545, 351] width 586 height 22
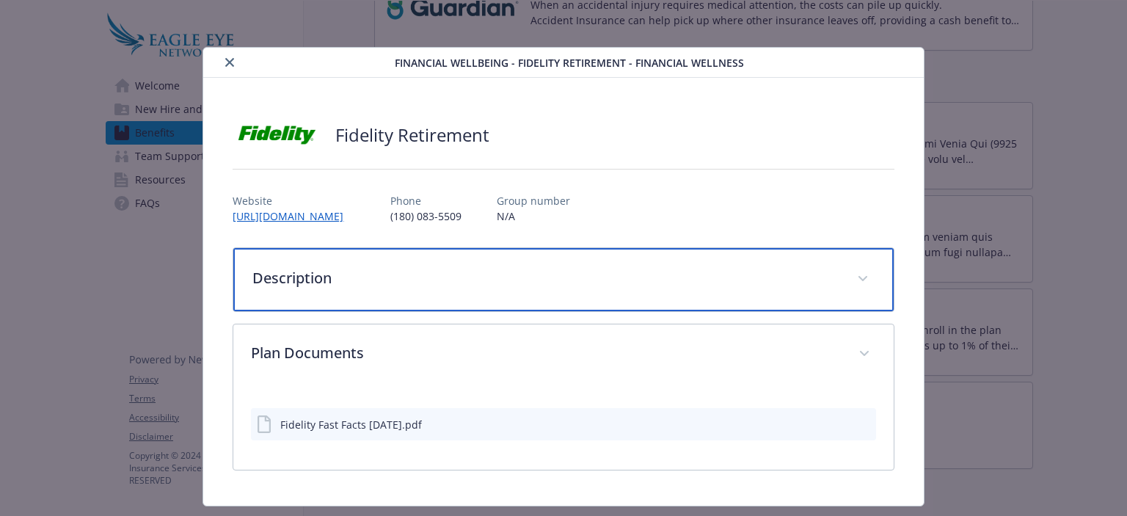
click at [305, 283] on p "Description" at bounding box center [545, 278] width 586 height 22
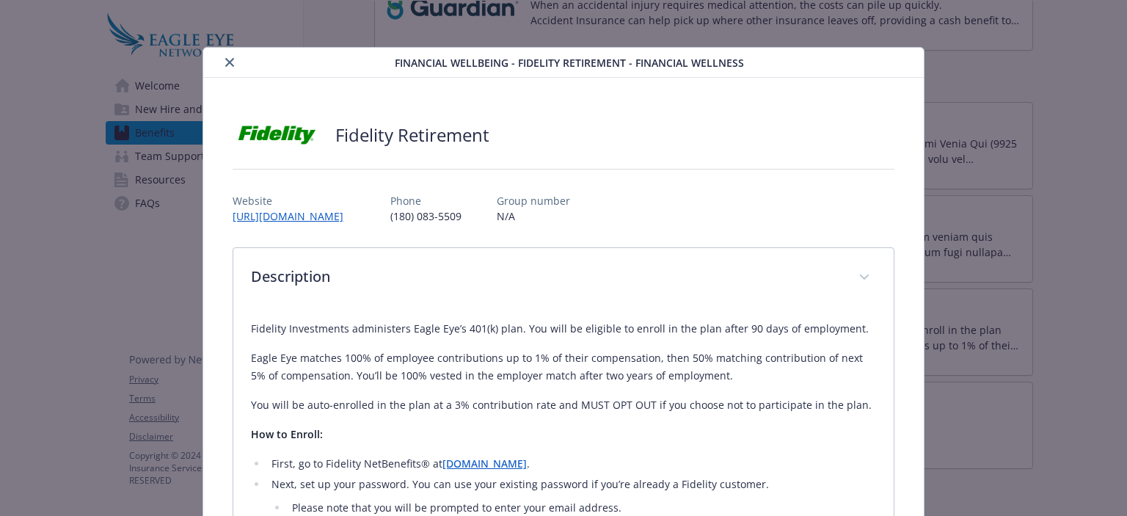
drag, startPoint x: 223, startPoint y: 61, endPoint x: 211, endPoint y: 37, distance: 26.2
click at [211, 37] on div "Financial Wellbeing - Fidelity Retirement - Financial Wellness Fidelity Retirem…" at bounding box center [563, 258] width 1127 height 516
click at [226, 66] on icon "close" at bounding box center [229, 62] width 9 height 9
